Goal: Task Accomplishment & Management: Use online tool/utility

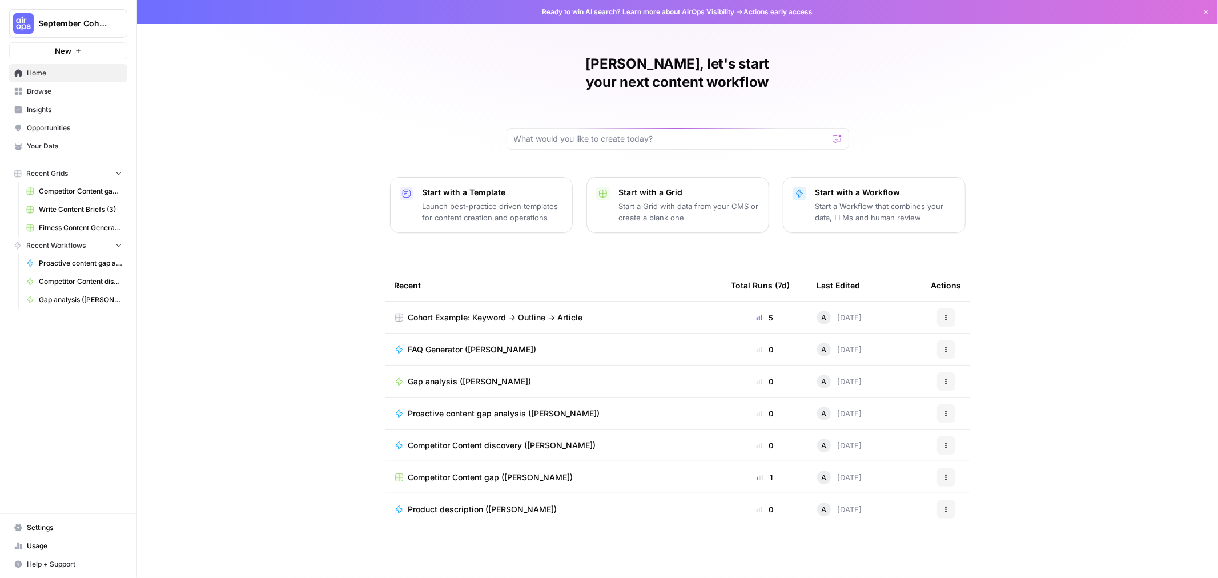
click at [830, 201] on p "Start a Workflow that combines your data, LLMs and human review" at bounding box center [886, 212] width 141 height 23
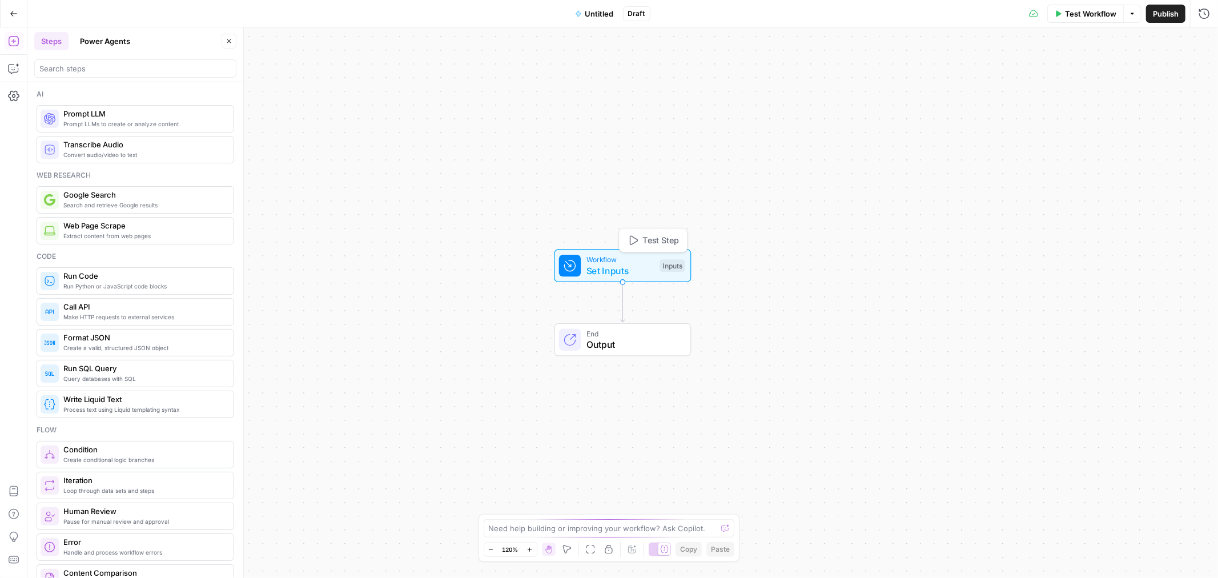
click at [608, 261] on span "Workflow" at bounding box center [621, 259] width 68 height 11
click at [604, 265] on span "Workflow" at bounding box center [621, 259] width 68 height 11
